Goal: Go to known website: Access a specific website the user already knows

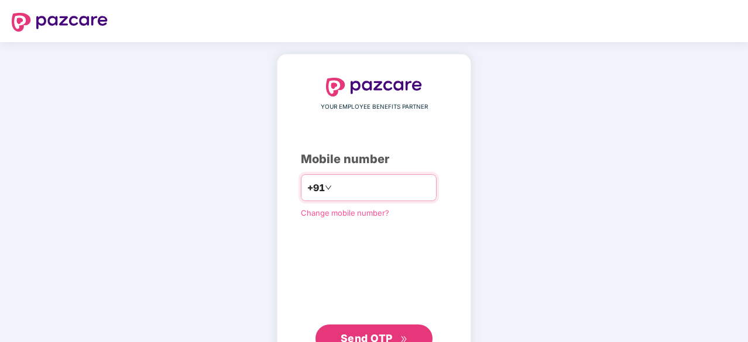
type input "**********"
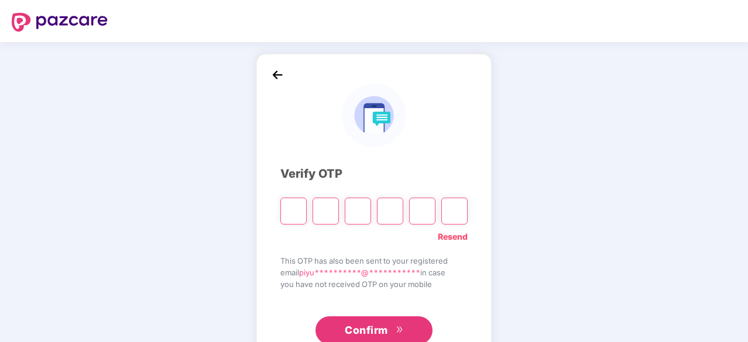
type input "*"
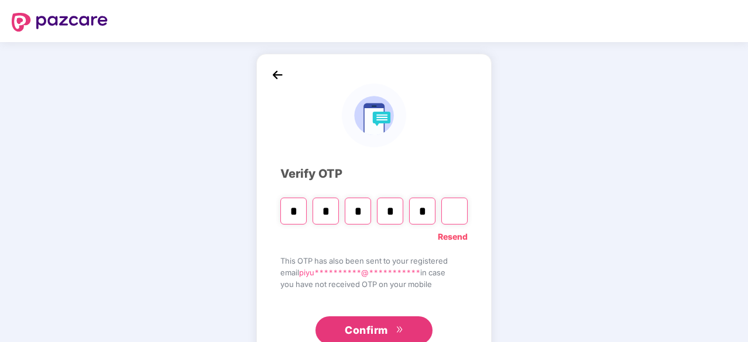
type input "*"
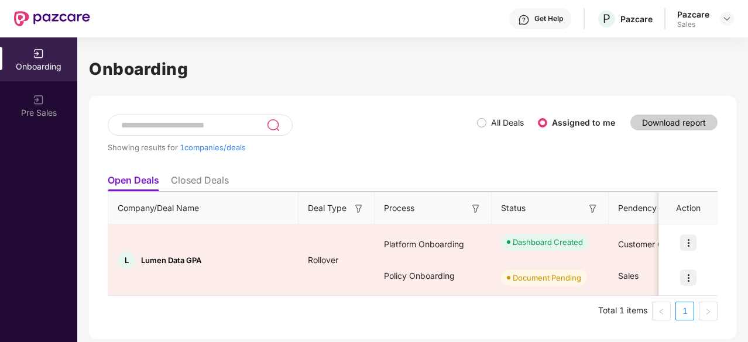
click at [720, 21] on div at bounding box center [727, 19] width 14 height 14
click at [724, 18] on img at bounding box center [726, 18] width 9 height 9
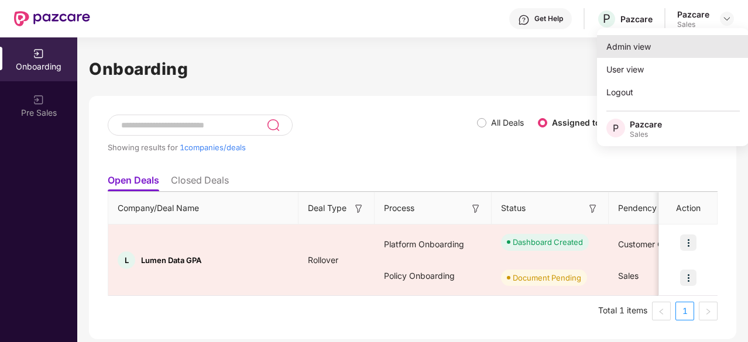
click at [664, 47] on div "Admin view" at bounding box center [673, 46] width 152 height 23
